Goal: Information Seeking & Learning: Learn about a topic

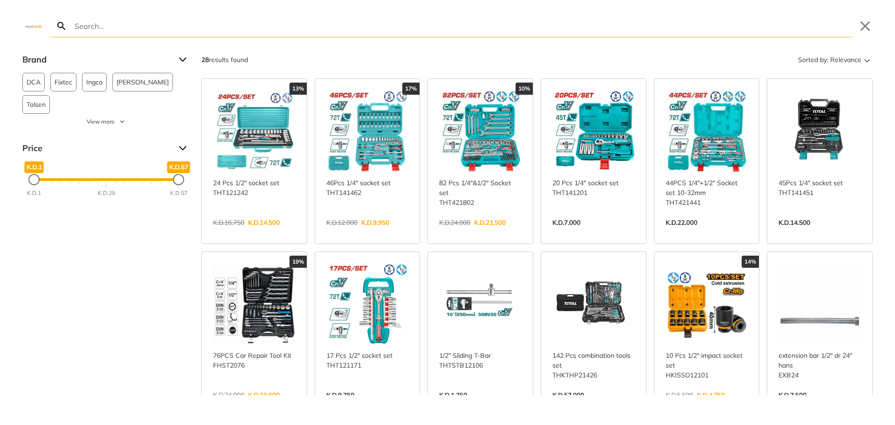
click at [114, 28] on input "Search" at bounding box center [462, 26] width 779 height 22
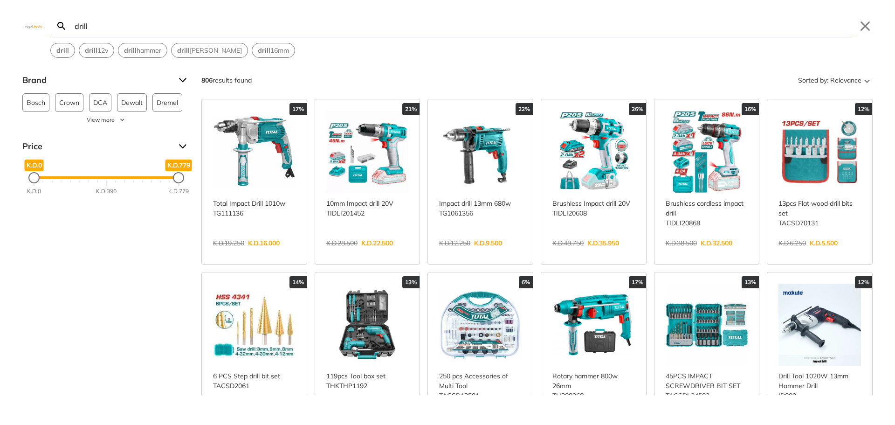
type input "drill"
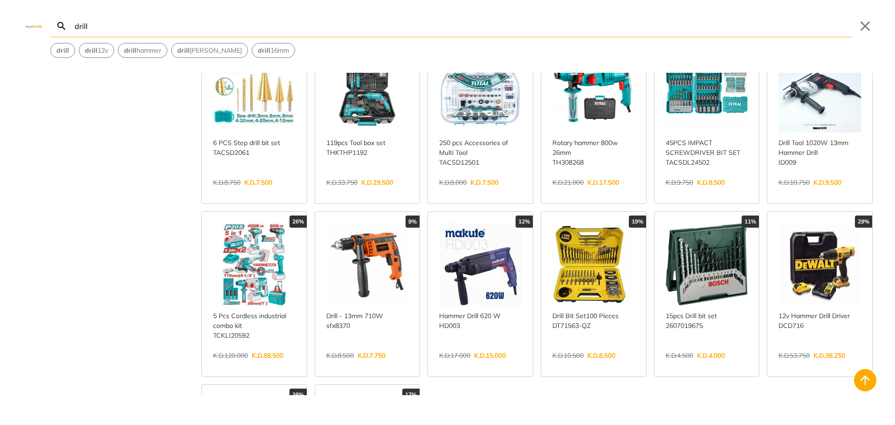
scroll to position [280, 0]
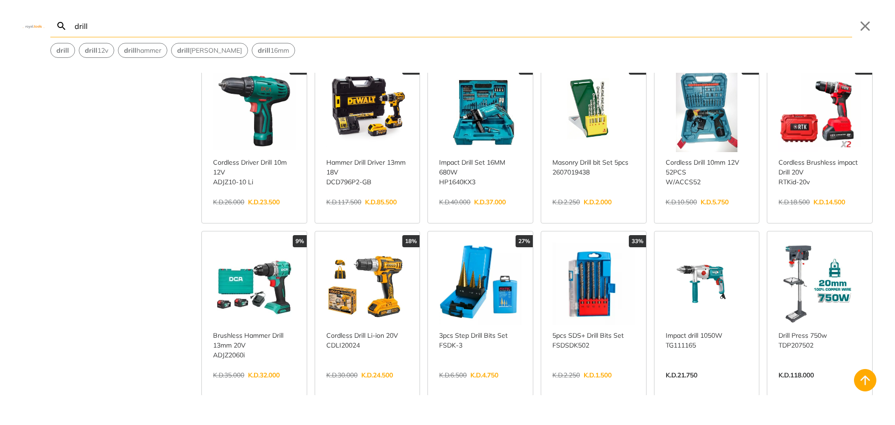
scroll to position [746, 0]
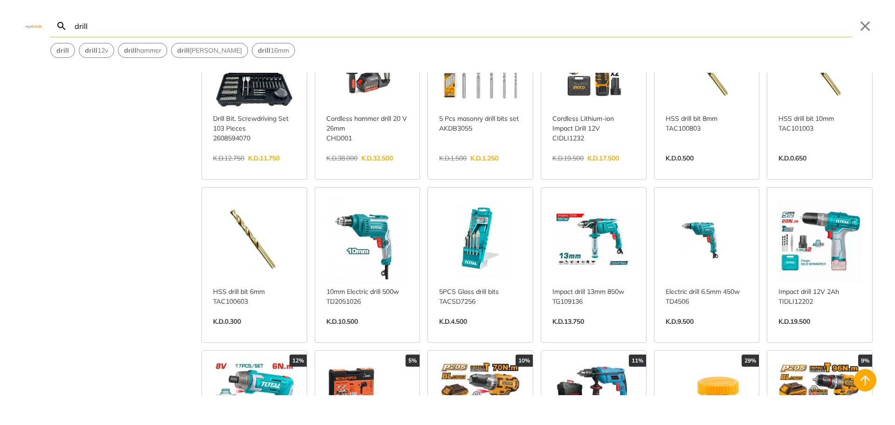
scroll to position [1305, 0]
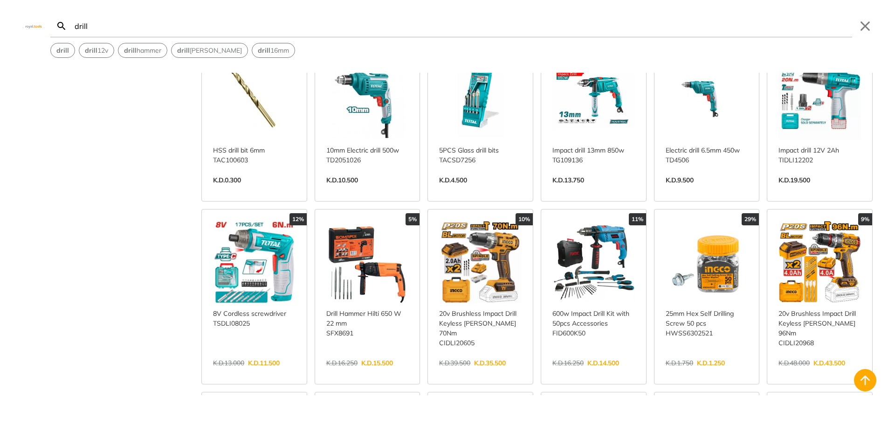
scroll to position [1445, 0]
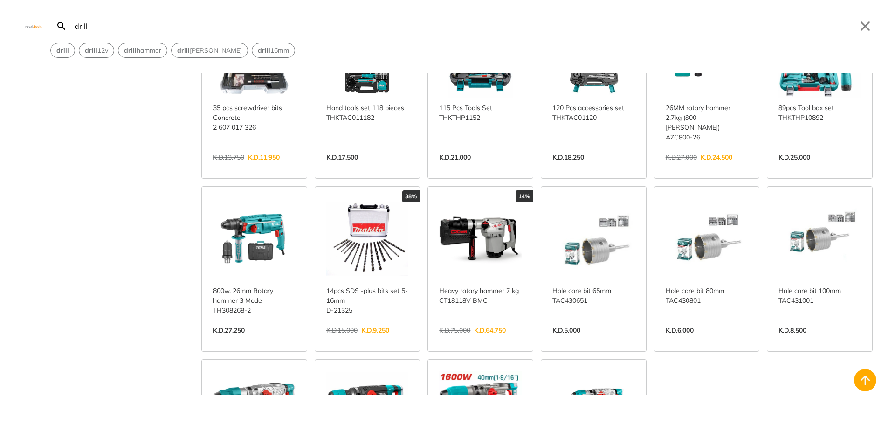
scroll to position [2518, 0]
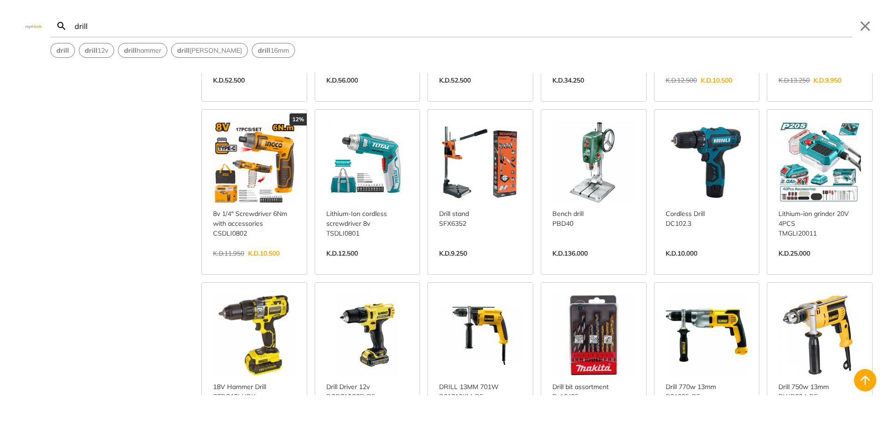
scroll to position [3077, 0]
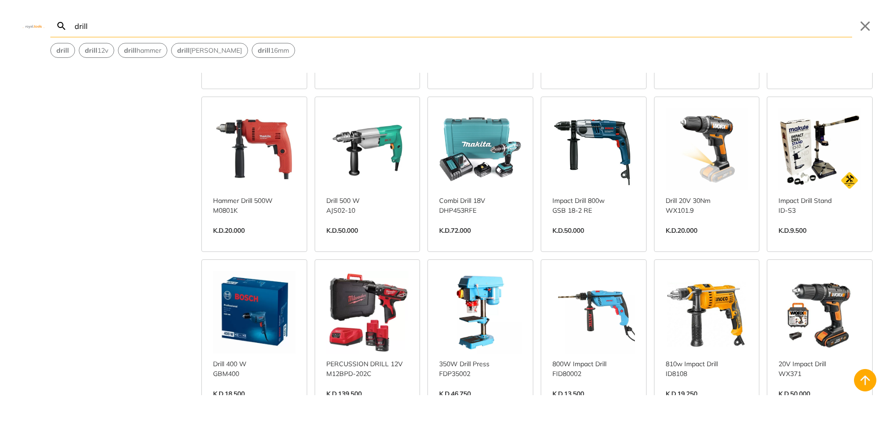
scroll to position [3310, 0]
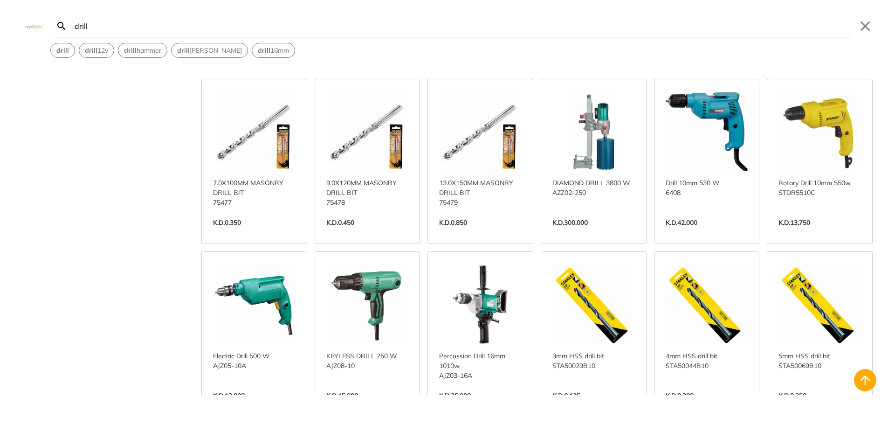
scroll to position [3823, 0]
